Goal: Browse casually

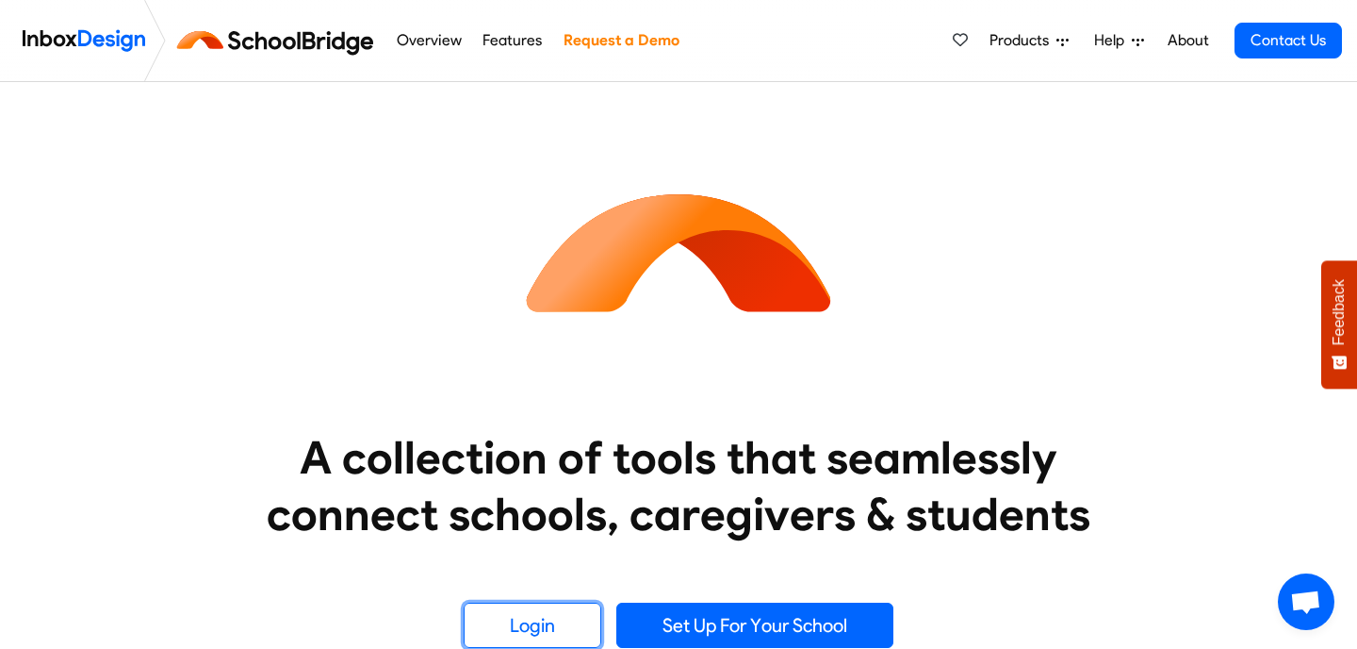
scroll to position [98, 0]
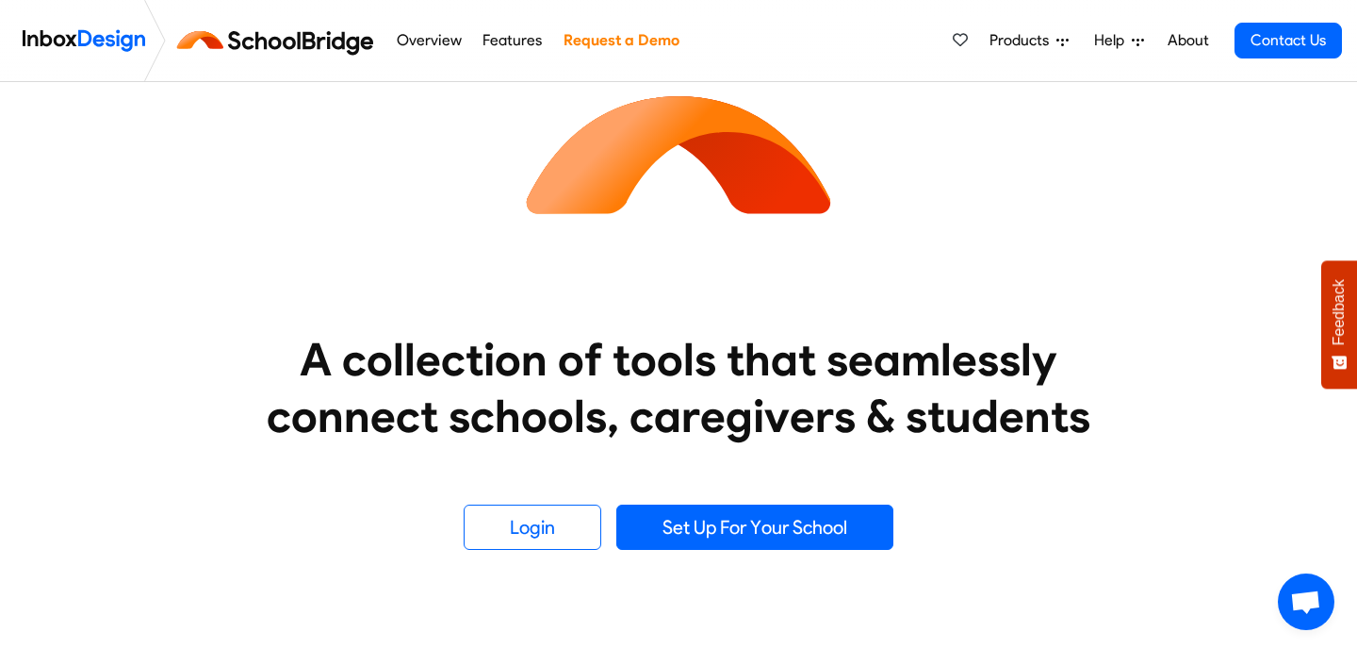
drag, startPoint x: 867, startPoint y: 208, endPoint x: 562, endPoint y: 107, distance: 322.0
click at [564, 107] on div "A collection of tools that seamlessly connect schools, caregivers & students Lo…" at bounding box center [678, 267] width 1207 height 566
click at [476, 101] on div "A collection of tools that seamlessly connect schools, caregivers & students Lo…" at bounding box center [678, 267] width 1207 height 566
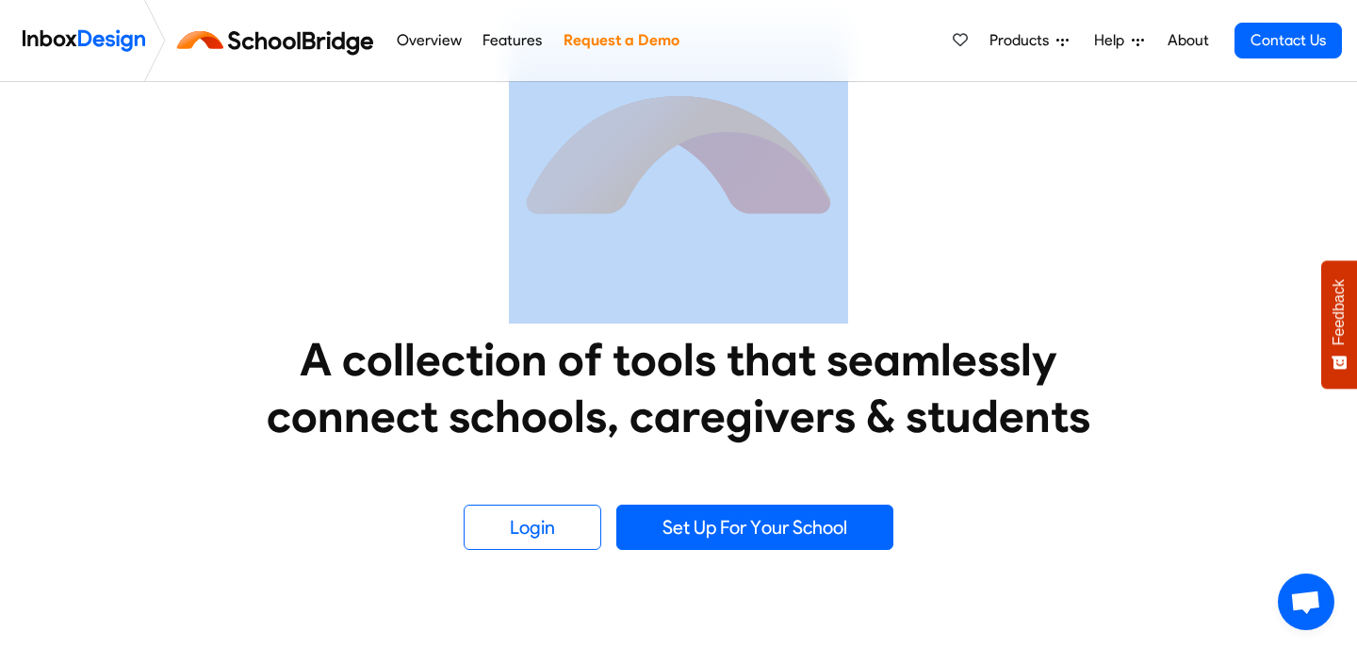
drag, startPoint x: 476, startPoint y: 101, endPoint x: 908, endPoint y: 244, distance: 454.9
click at [904, 242] on div "A collection of tools that seamlessly connect schools, caregivers & students Lo…" at bounding box center [678, 267] width 1207 height 566
click at [908, 244] on div "A collection of tools that seamlessly connect schools, caregivers & students Lo…" at bounding box center [678, 267] width 1207 height 566
drag, startPoint x: 908, startPoint y: 244, endPoint x: 558, endPoint y: 118, distance: 371.9
click at [558, 118] on div "A collection of tools that seamlessly connect schools, caregivers & students Lo…" at bounding box center [678, 267] width 1207 height 566
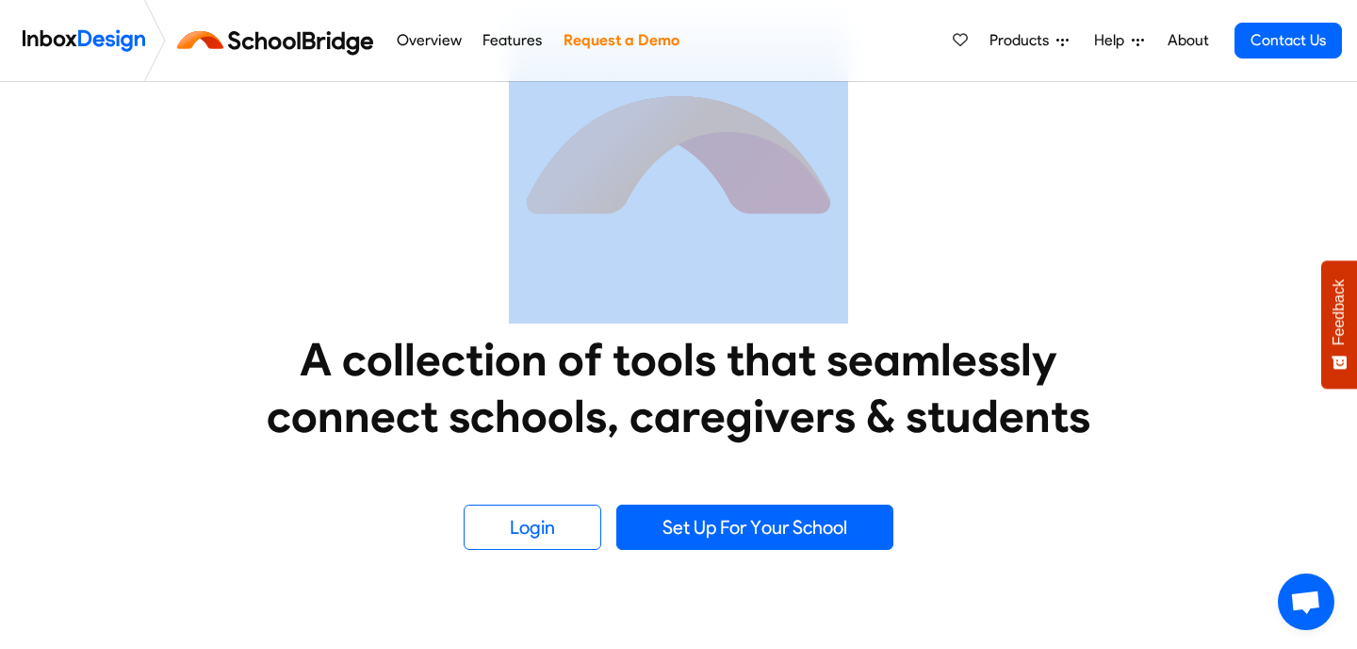
click at [558, 118] on img at bounding box center [678, 153] width 339 height 339
click at [518, 129] on img at bounding box center [678, 153] width 339 height 339
click at [509, 129] on img at bounding box center [678, 153] width 339 height 339
click at [500, 130] on div "A collection of tools that seamlessly connect schools, caregivers & students Lo…" at bounding box center [678, 267] width 1207 height 566
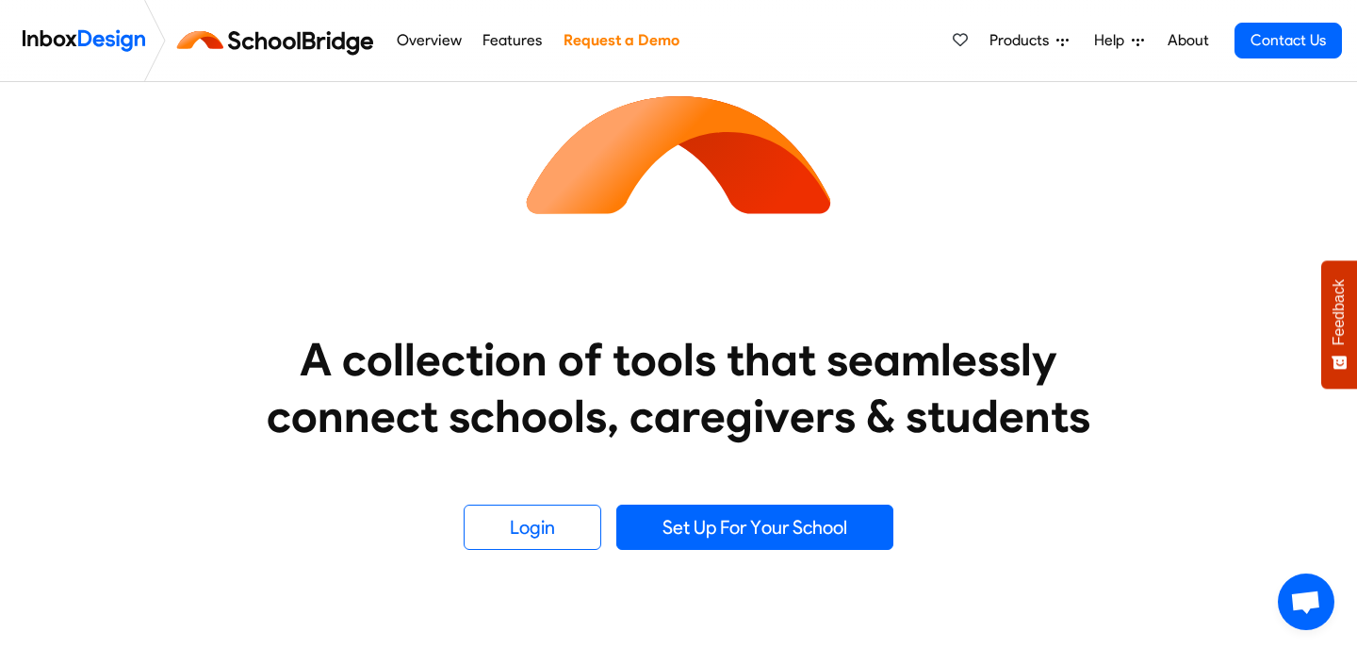
drag, startPoint x: 501, startPoint y: 130, endPoint x: 806, endPoint y: 195, distance: 312.3
click at [791, 192] on div "A collection of tools that seamlessly connect schools, caregivers & students Lo…" at bounding box center [678, 267] width 1207 height 566
click at [867, 206] on div "A collection of tools that seamlessly connect schools, caregivers & students Lo…" at bounding box center [678, 267] width 1207 height 566
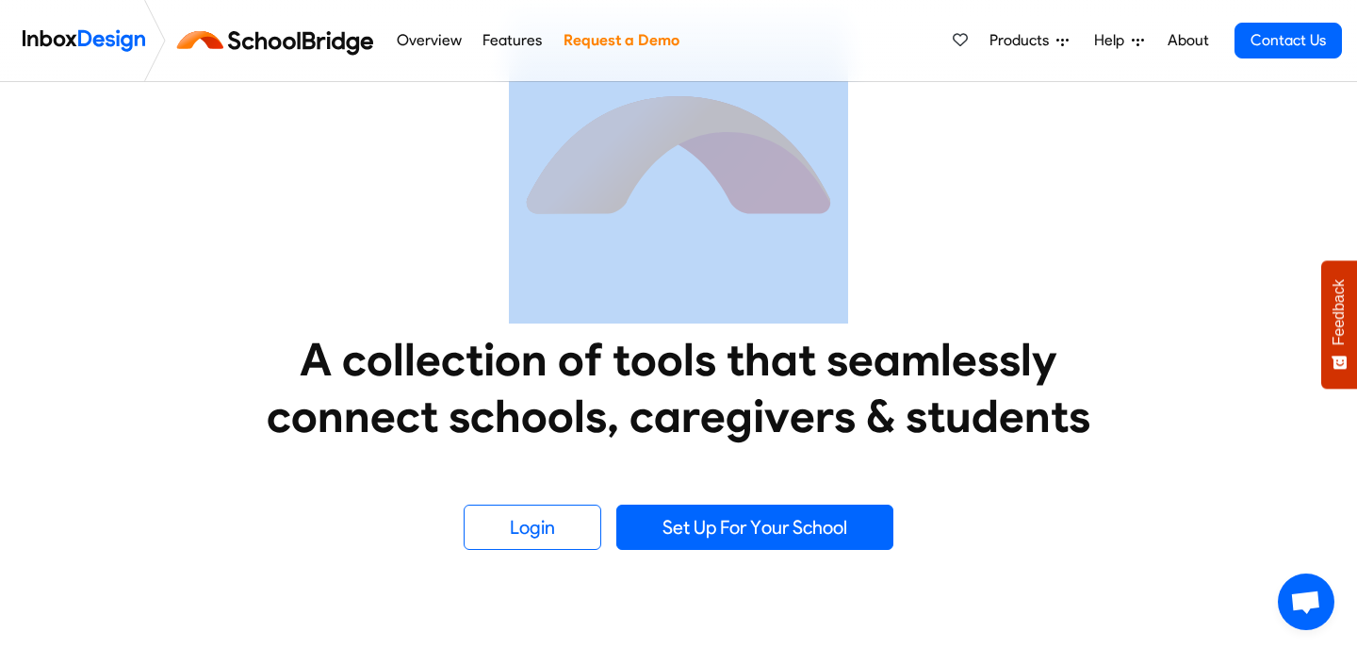
drag, startPoint x: 867, startPoint y: 206, endPoint x: 569, endPoint y: 127, distance: 308.2
click at [569, 127] on div "A collection of tools that seamlessly connect schools, caregivers & students Lo…" at bounding box center [678, 267] width 1207 height 566
click at [489, 145] on div "A collection of tools that seamlessly connect schools, caregivers & students Lo…" at bounding box center [678, 267] width 1207 height 566
drag, startPoint x: 489, startPoint y: 145, endPoint x: 905, endPoint y: 204, distance: 419.8
click at [905, 204] on div "A collection of tools that seamlessly connect schools, caregivers & students Lo…" at bounding box center [678, 267] width 1207 height 566
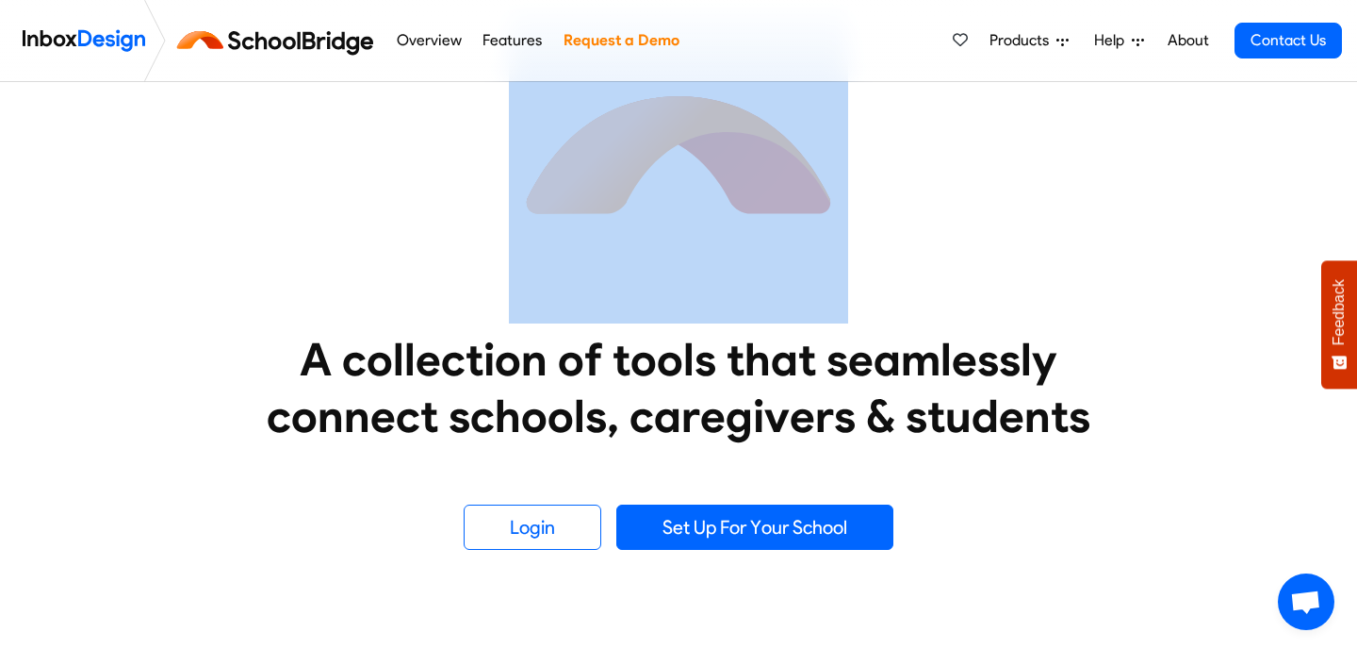
click at [905, 204] on div "A collection of tools that seamlessly connect schools, caregivers & students Lo…" at bounding box center [678, 267] width 1207 height 566
